Goal: Navigation & Orientation: Find specific page/section

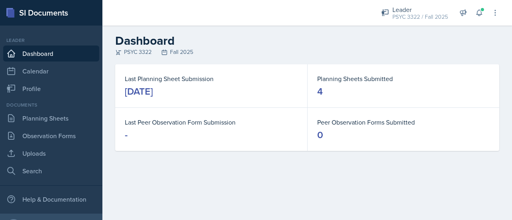
scroll to position [40, 0]
click at [56, 130] on link "Observation Forms" at bounding box center [51, 136] width 96 height 16
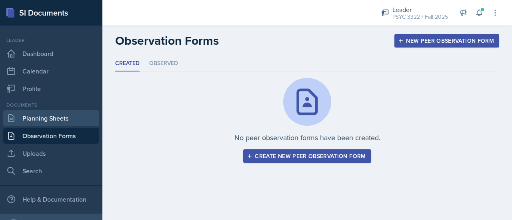
click at [62, 120] on link "Planning Sheets" at bounding box center [51, 118] width 96 height 16
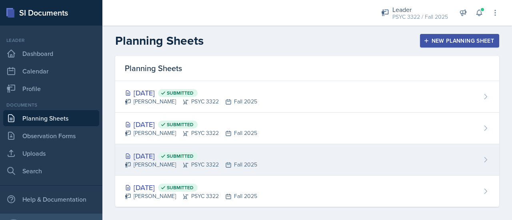
click at [149, 151] on div "[DATE] Submitted" at bounding box center [191, 156] width 132 height 11
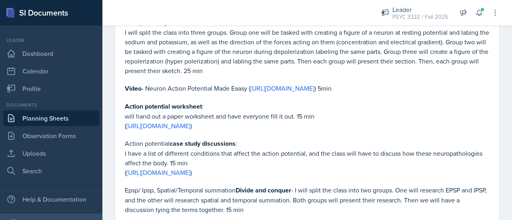
scroll to position [809, 0]
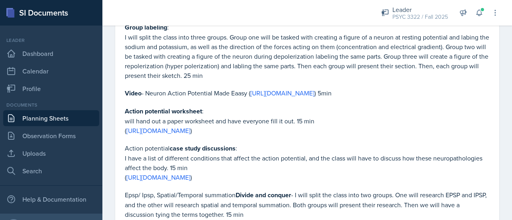
click at [66, 119] on link "Planning Sheets" at bounding box center [51, 118] width 96 height 16
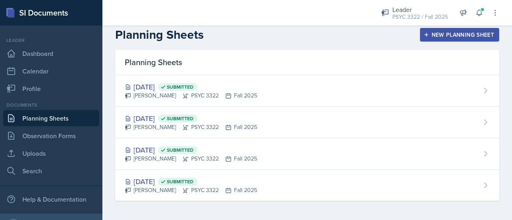
scroll to position [5, 0]
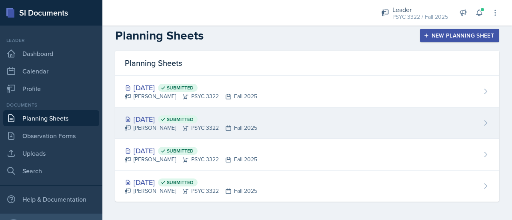
click at [161, 124] on div "[PERSON_NAME] PSYC 3322 Fall 2025" at bounding box center [191, 128] width 132 height 8
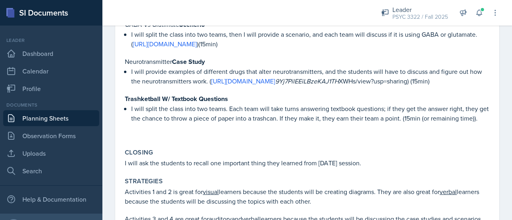
scroll to position [642, 0]
click at [77, 120] on link "Planning Sheets" at bounding box center [51, 118] width 96 height 16
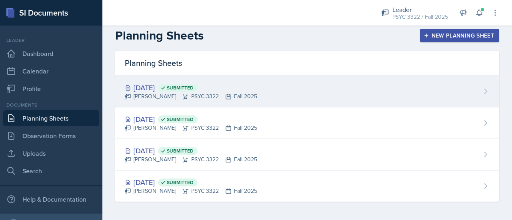
click at [165, 92] on div "[DATE] Submitted" at bounding box center [191, 87] width 132 height 11
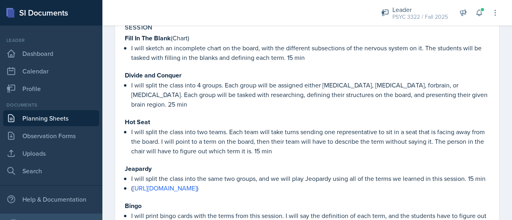
scroll to position [531, 0]
click at [234, 127] on p "I will split the class into two teams. Each team will take turns sending one re…" at bounding box center [310, 141] width 358 height 29
